Goal: Transaction & Acquisition: Obtain resource

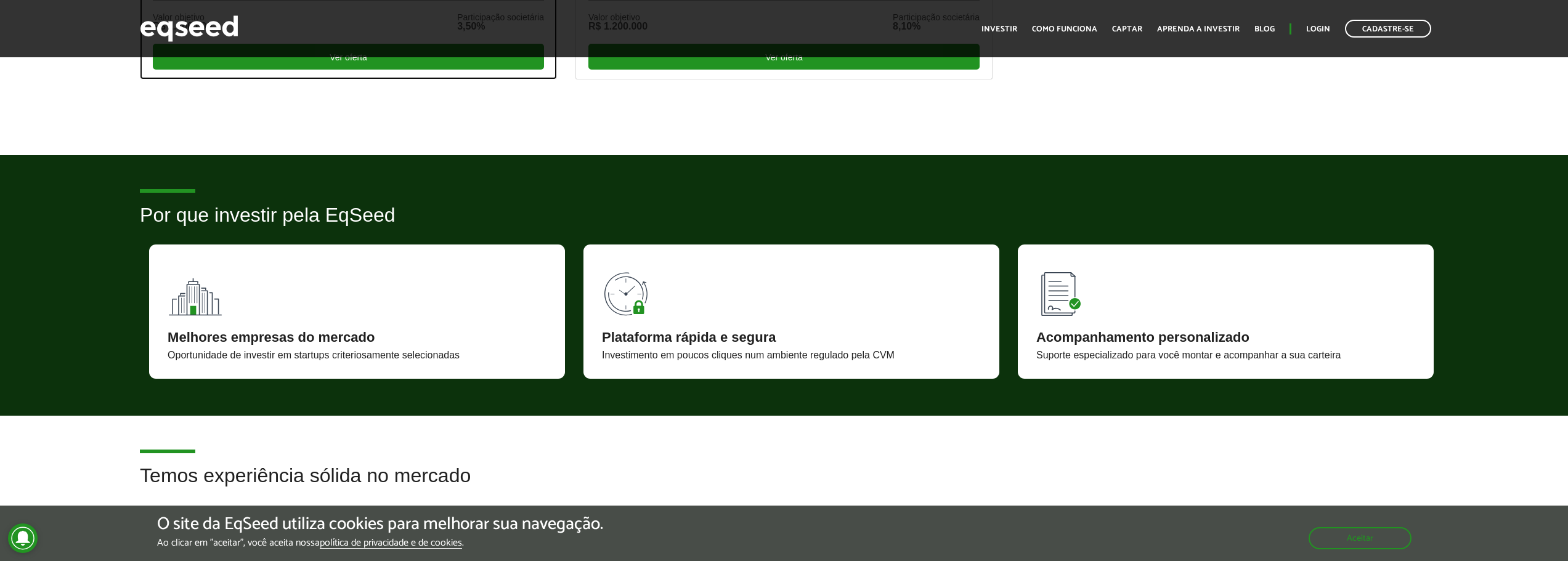
scroll to position [904, 0]
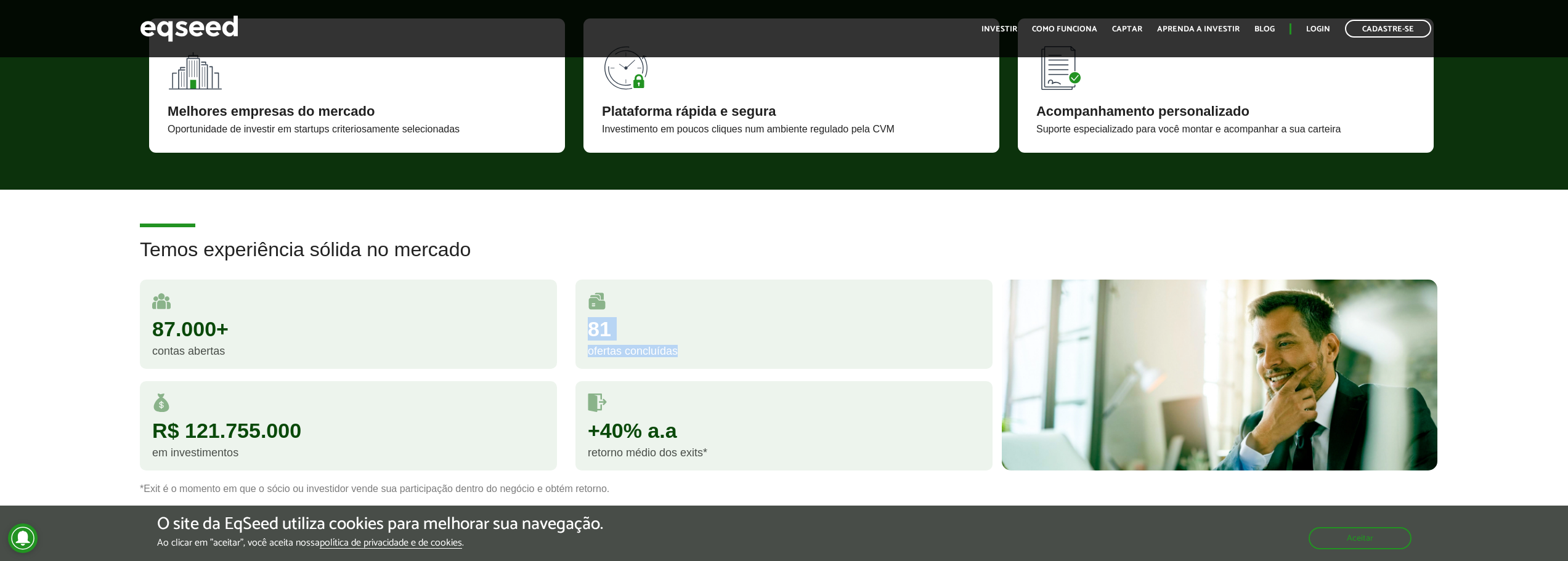
drag, startPoint x: 585, startPoint y: 322, endPoint x: 711, endPoint y: 348, distance: 128.7
click at [711, 348] on div "81 ofertas concluídas" at bounding box center [784, 324] width 417 height 89
drag, startPoint x: 137, startPoint y: 400, endPoint x: 300, endPoint y: 473, distance: 178.6
click at [300, 473] on div "R$ 121.755.000 em investimentos" at bounding box center [347, 432] width 436 height 101
click at [76, 411] on div "Temos experiência sólida no mercado 87.000+ contas abertas 81 ofertas concluída…" at bounding box center [784, 367] width 1568 height 255
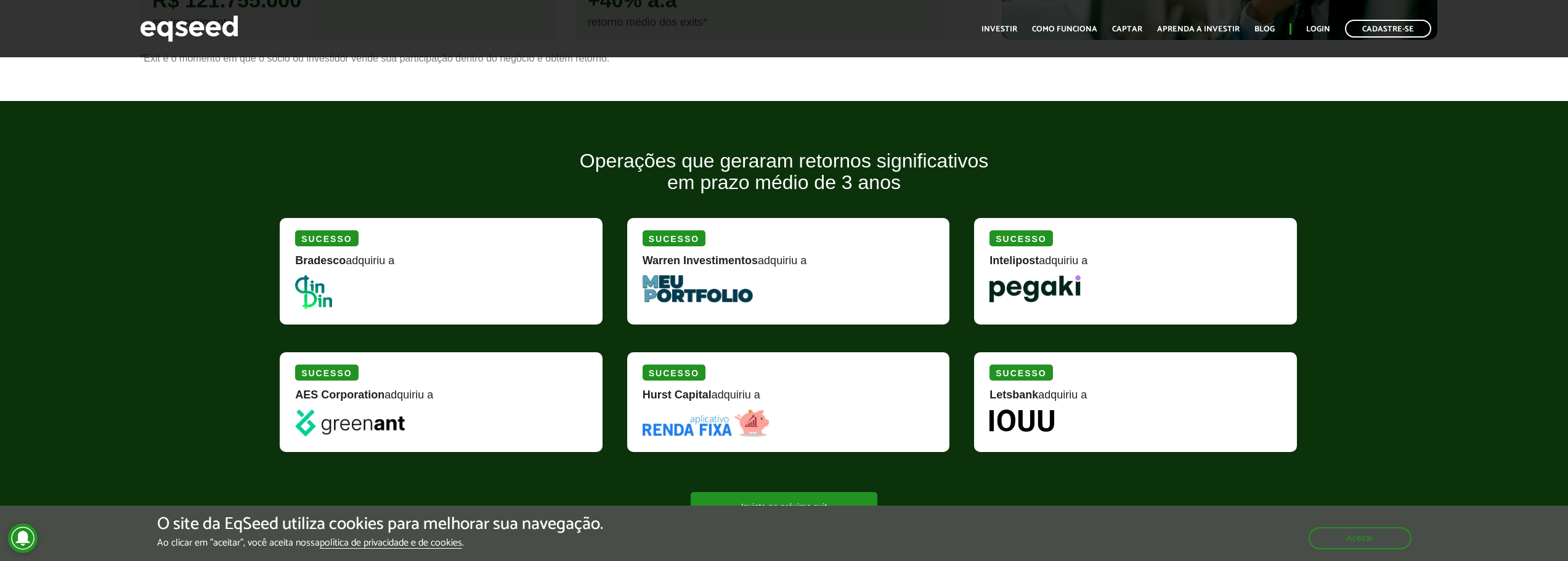
scroll to position [1356, 0]
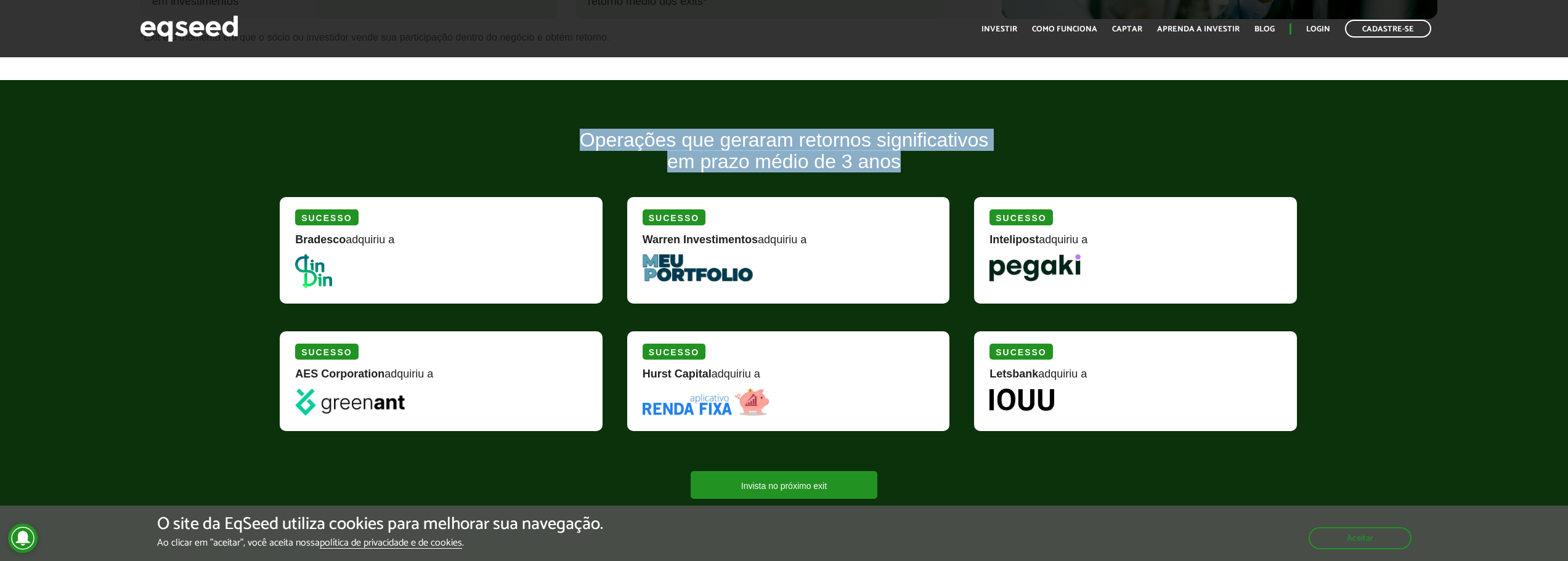
drag, startPoint x: 661, startPoint y: 145, endPoint x: 917, endPoint y: 156, distance: 256.2
click at [917, 156] on h2 "Operações que geraram retornos significativos em prazo médio de 3 anos" at bounding box center [784, 160] width 1027 height 61
click at [815, 146] on h2 "Operações que geraram retornos significativos em prazo médio de 3 anos" at bounding box center [784, 160] width 1027 height 61
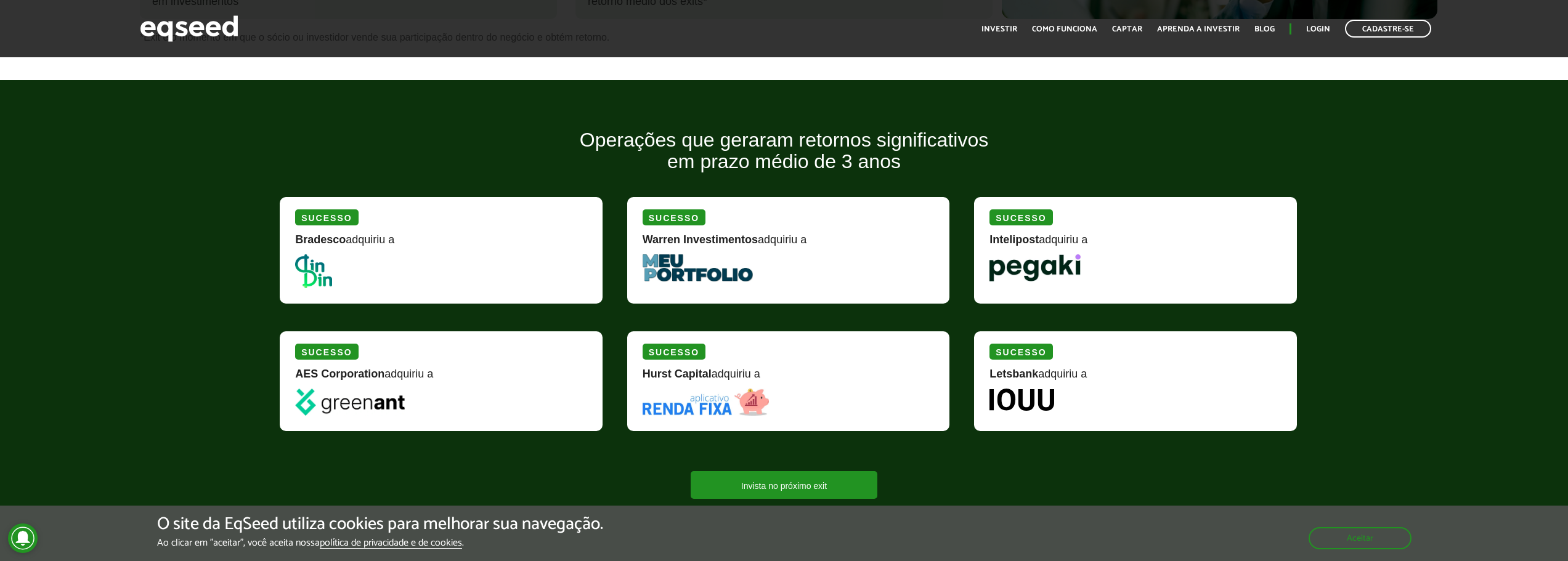
click at [767, 152] on h2 "Operações que geraram retornos significativos em prazo médio de 3 anos" at bounding box center [784, 160] width 1027 height 61
click at [664, 278] on img at bounding box center [697, 268] width 110 height 27
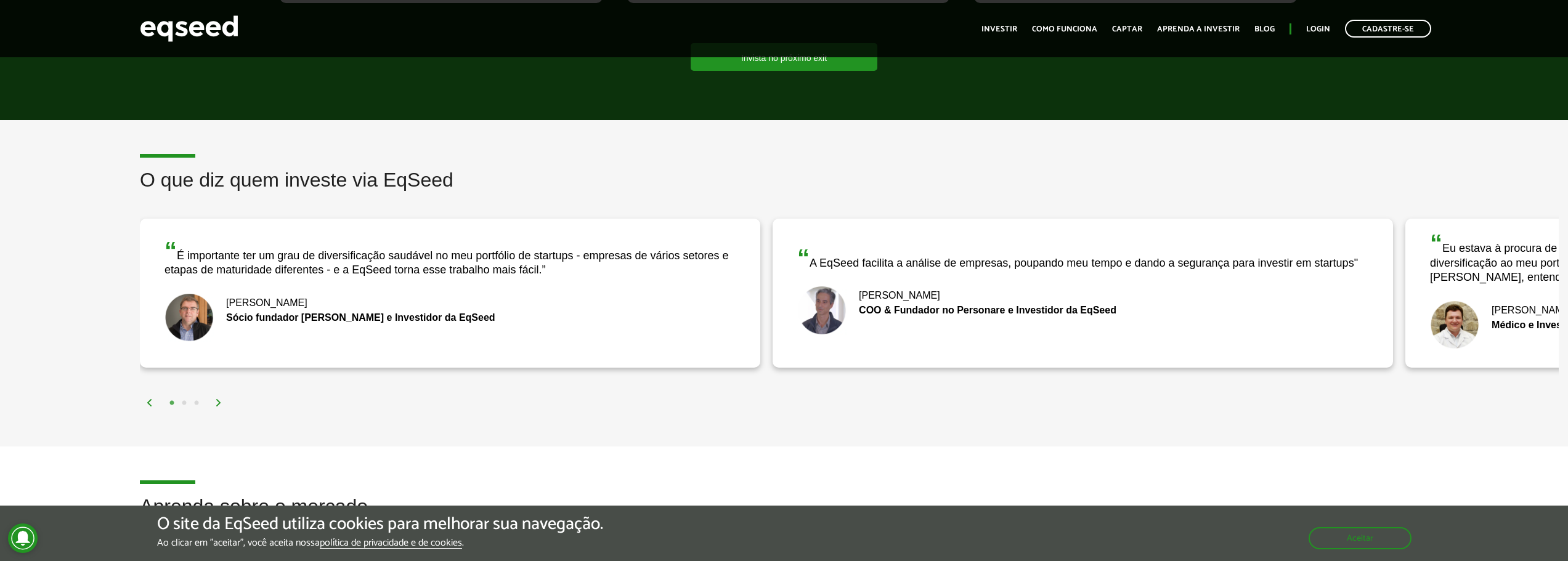
scroll to position [1806, 0]
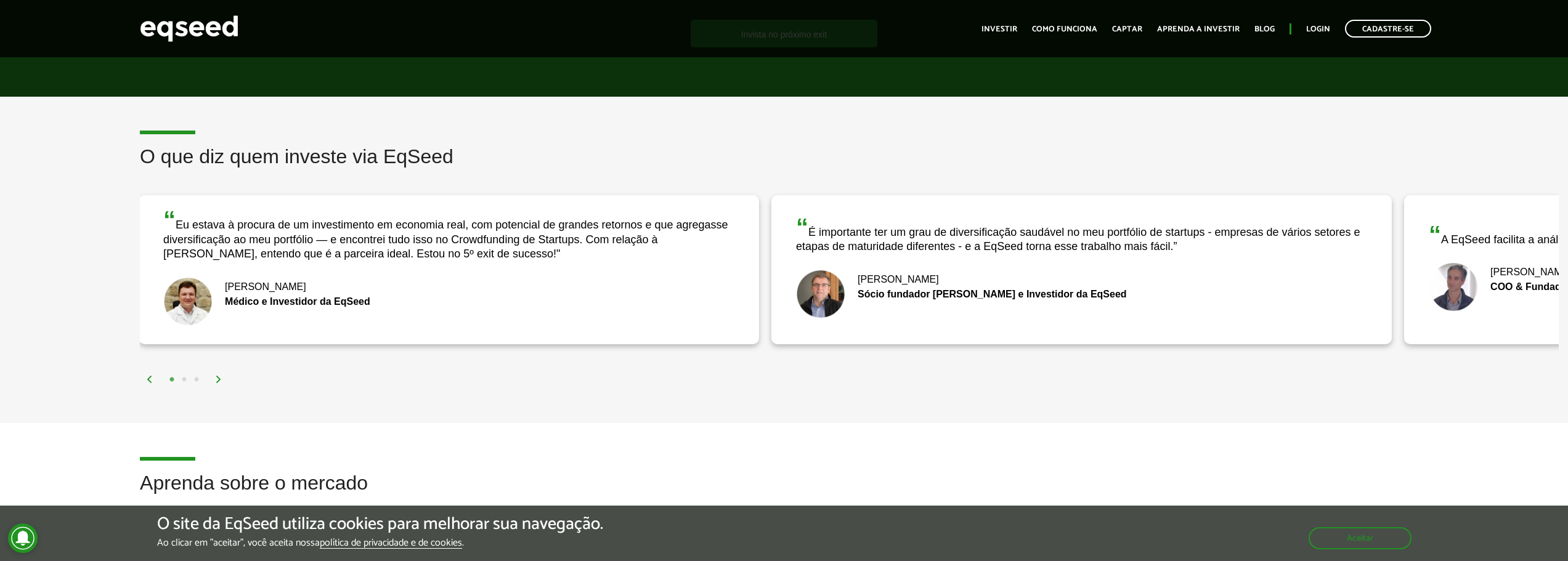
drag, startPoint x: 205, startPoint y: 233, endPoint x: 999, endPoint y: 253, distance: 794.3
click at [984, 250] on div "“ É importante ter um grau de diversificação saudável no meu portfólio de start…" at bounding box center [1081, 235] width 571 height 39
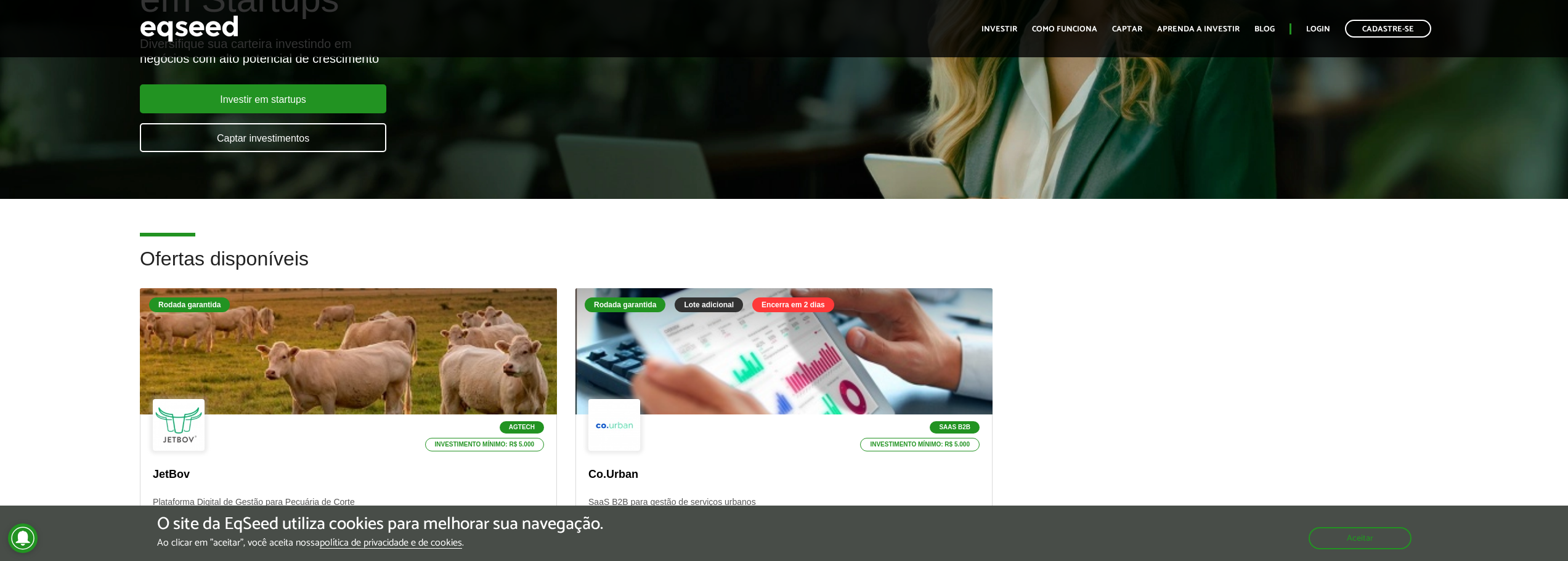
scroll to position [0, 0]
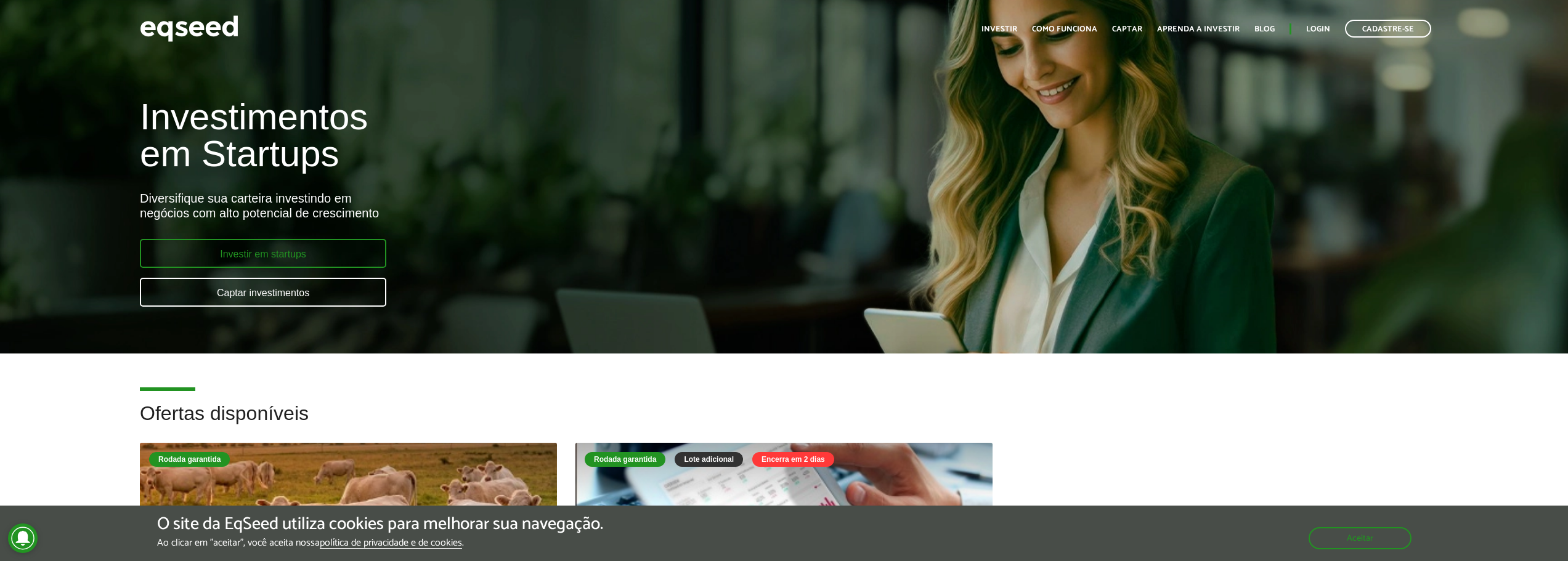
click at [258, 241] on link "Investir em startups" at bounding box center [262, 254] width 246 height 29
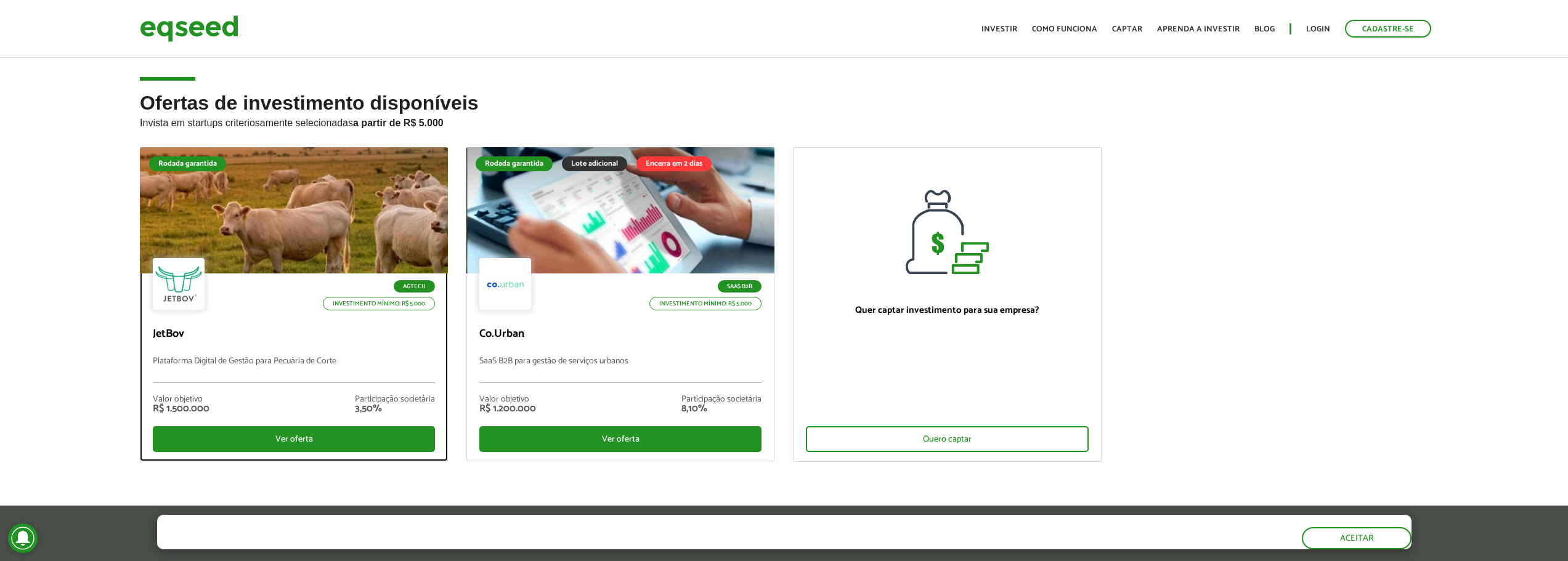
click at [141, 228] on div at bounding box center [294, 211] width 370 height 151
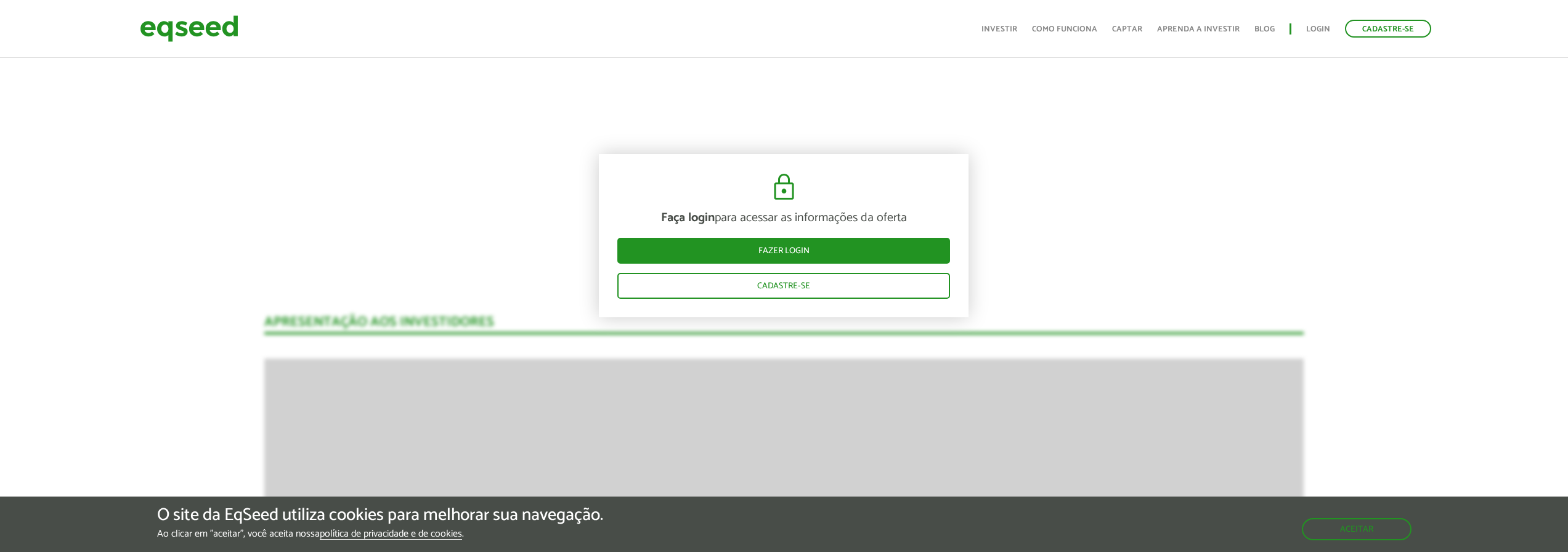
scroll to position [1736, 0]
drag, startPoint x: 1037, startPoint y: 348, endPoint x: 1067, endPoint y: 348, distance: 30.0
click at [1067, 348] on div "JetBov Plataforma Digital de Gestão para Pecuária de Corte Rodada garantida Rod…" at bounding box center [784, 213] width 1568 height 3788
drag, startPoint x: 94, startPoint y: 250, endPoint x: 139, endPoint y: 262, distance: 46.6
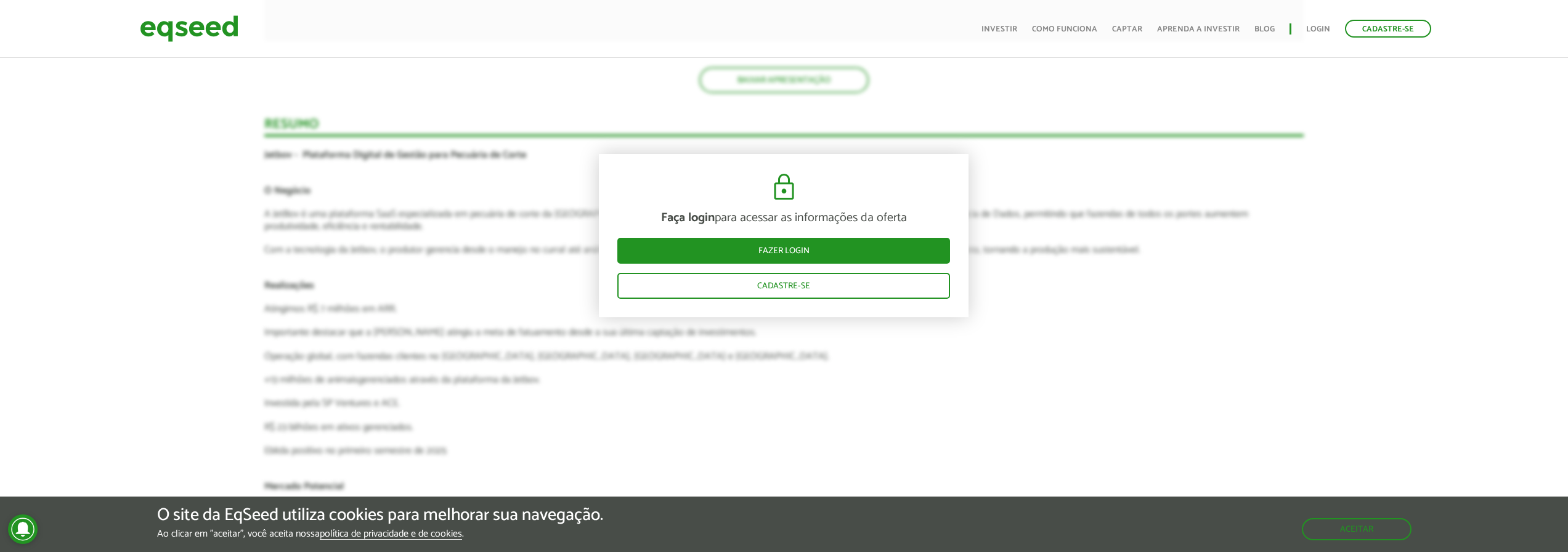
scroll to position [2639, 0]
